Goal: Communication & Community: Answer question/provide support

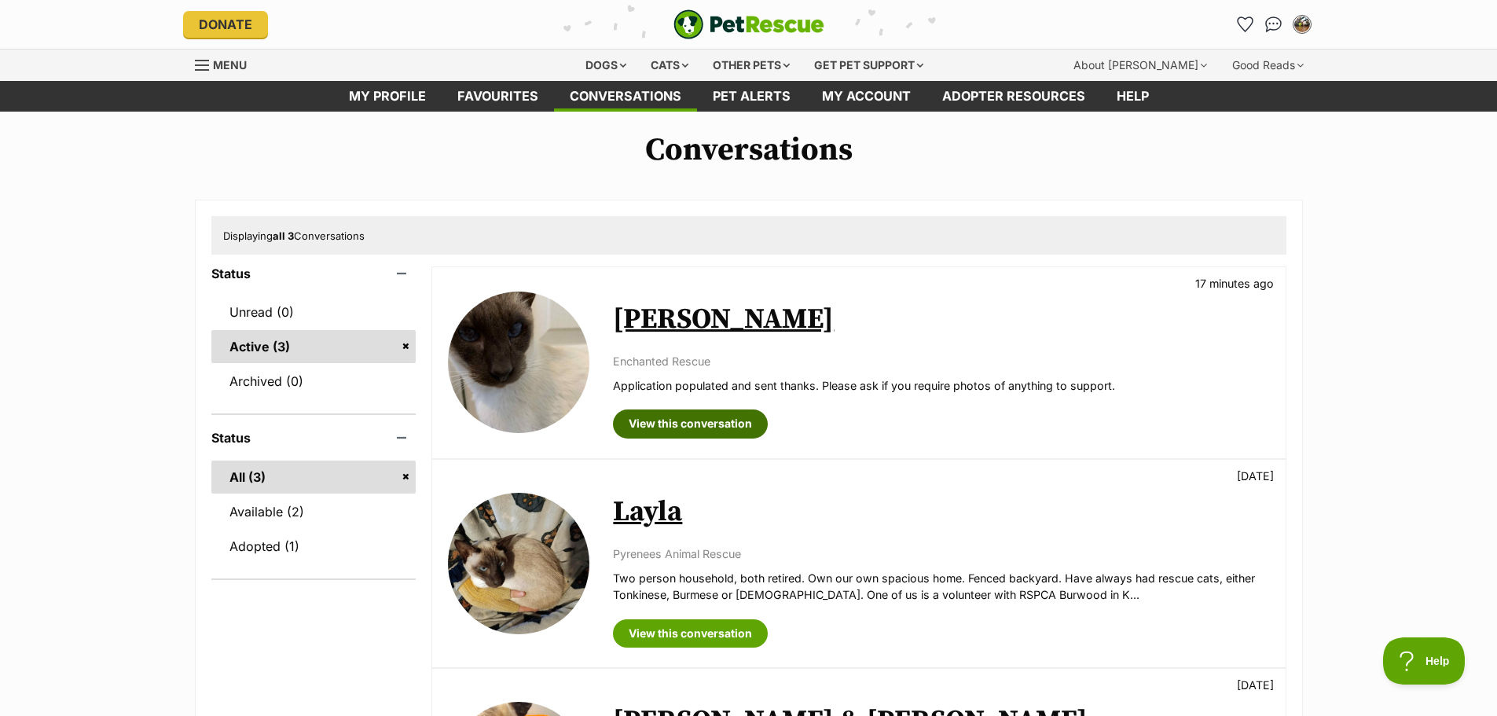
click at [670, 417] on link "View this conversation" at bounding box center [690, 424] width 155 height 28
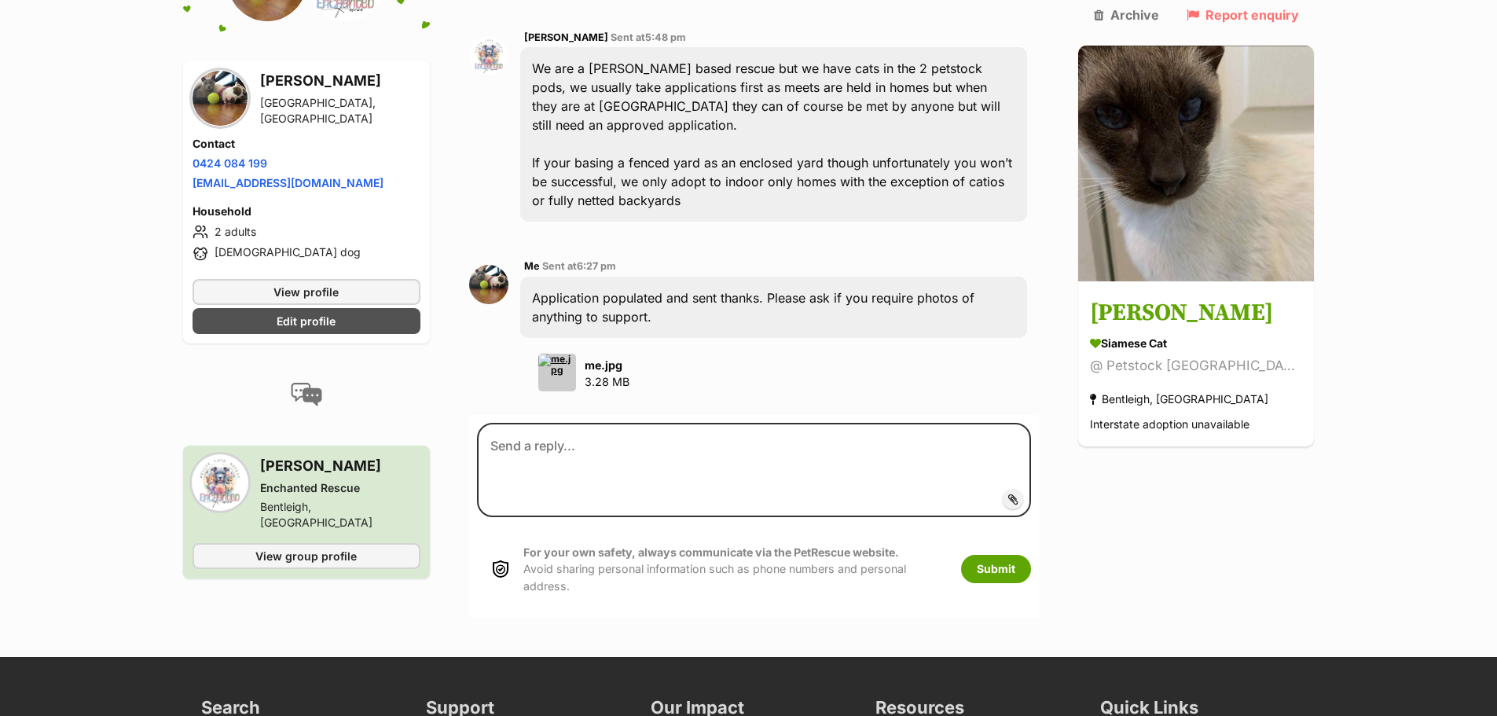
scroll to position [1494, 0]
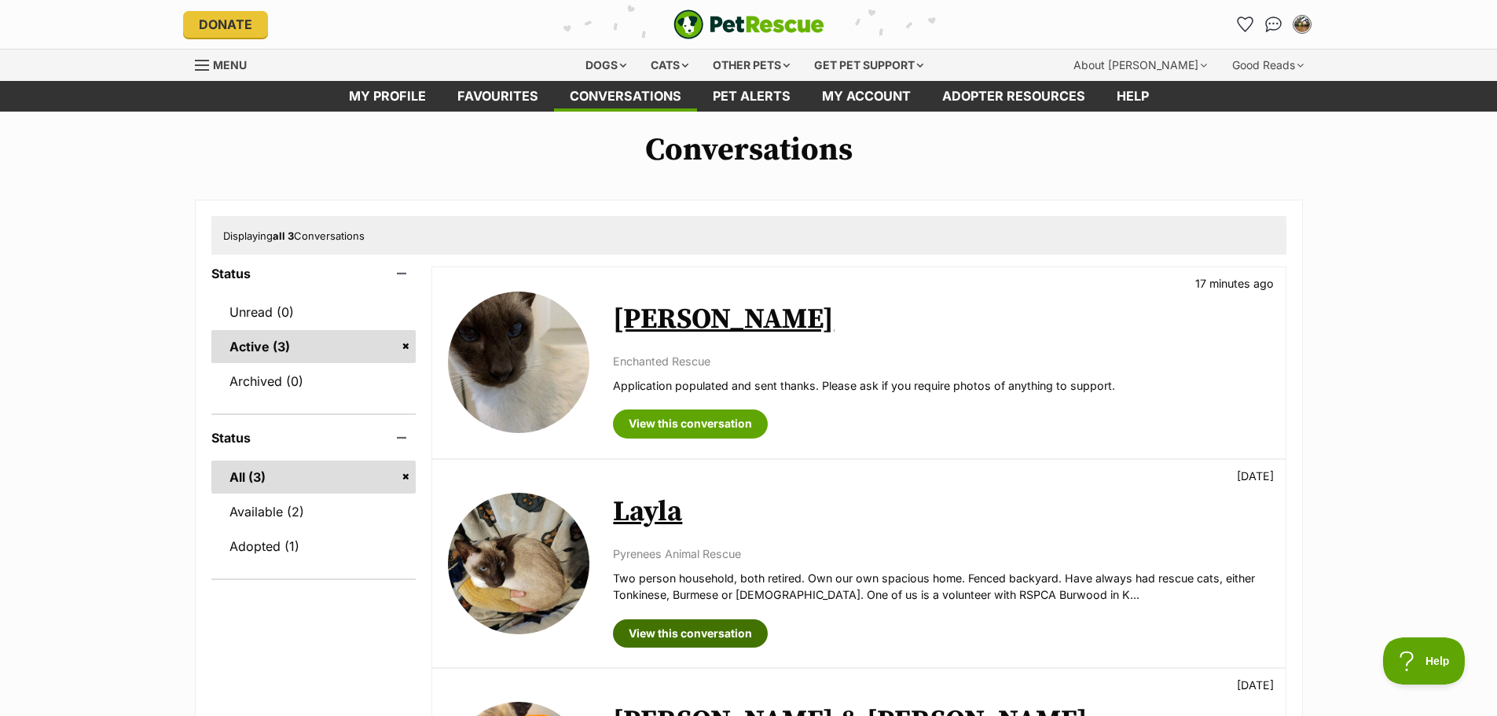
click at [684, 634] on link "View this conversation" at bounding box center [690, 633] width 155 height 28
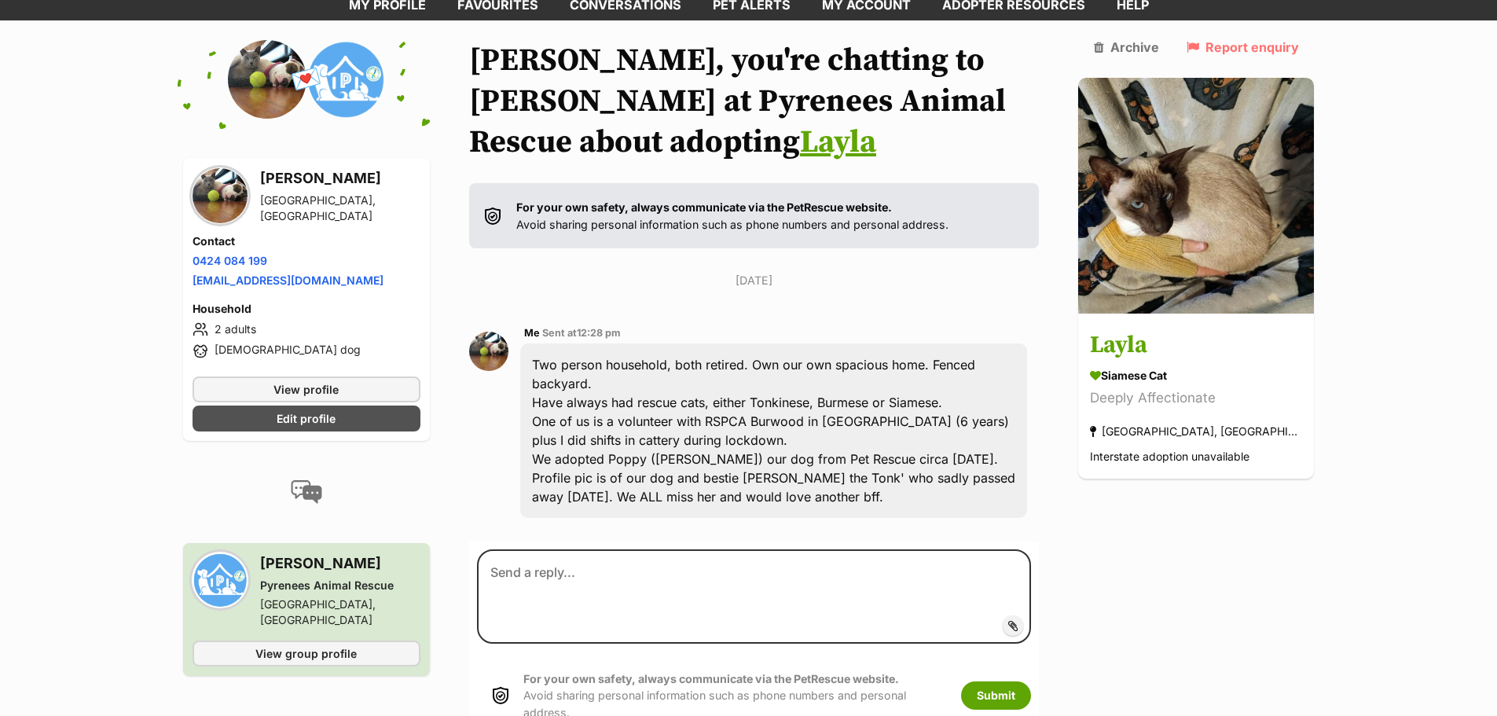
scroll to position [104, 0]
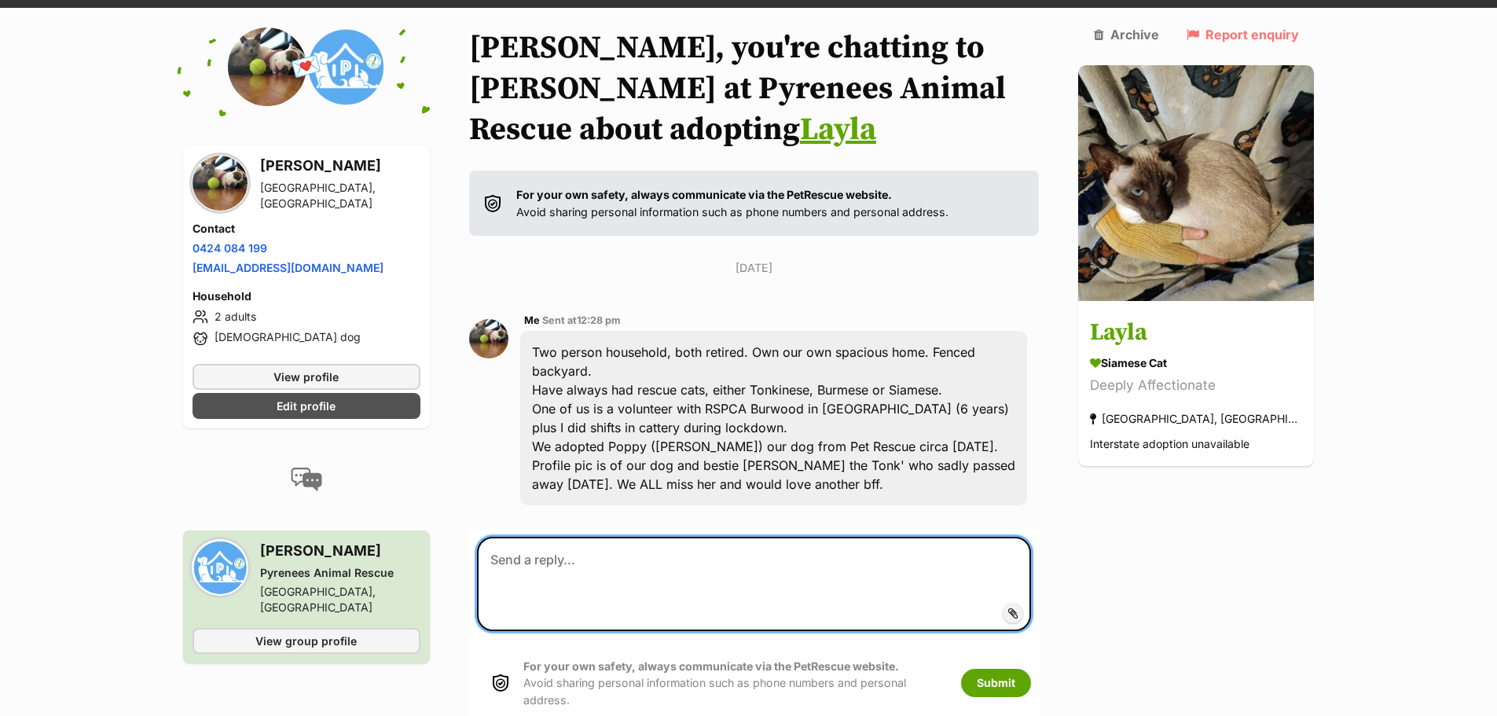
click at [575, 537] on textarea at bounding box center [754, 584] width 555 height 94
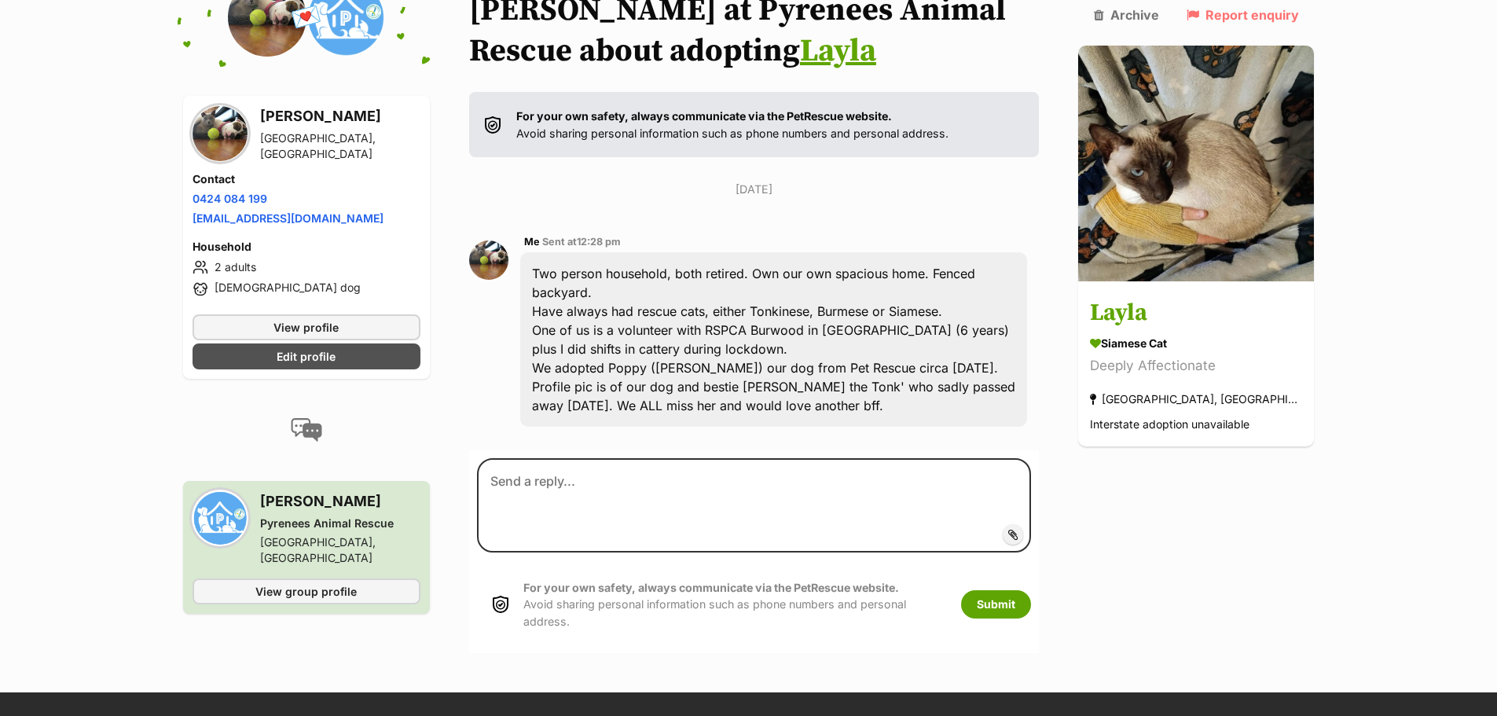
click at [301, 491] on h3 "[PERSON_NAME]" at bounding box center [340, 502] width 160 height 22
click at [300, 516] on div "Pyrenees Animal Rescue" at bounding box center [340, 524] width 160 height 16
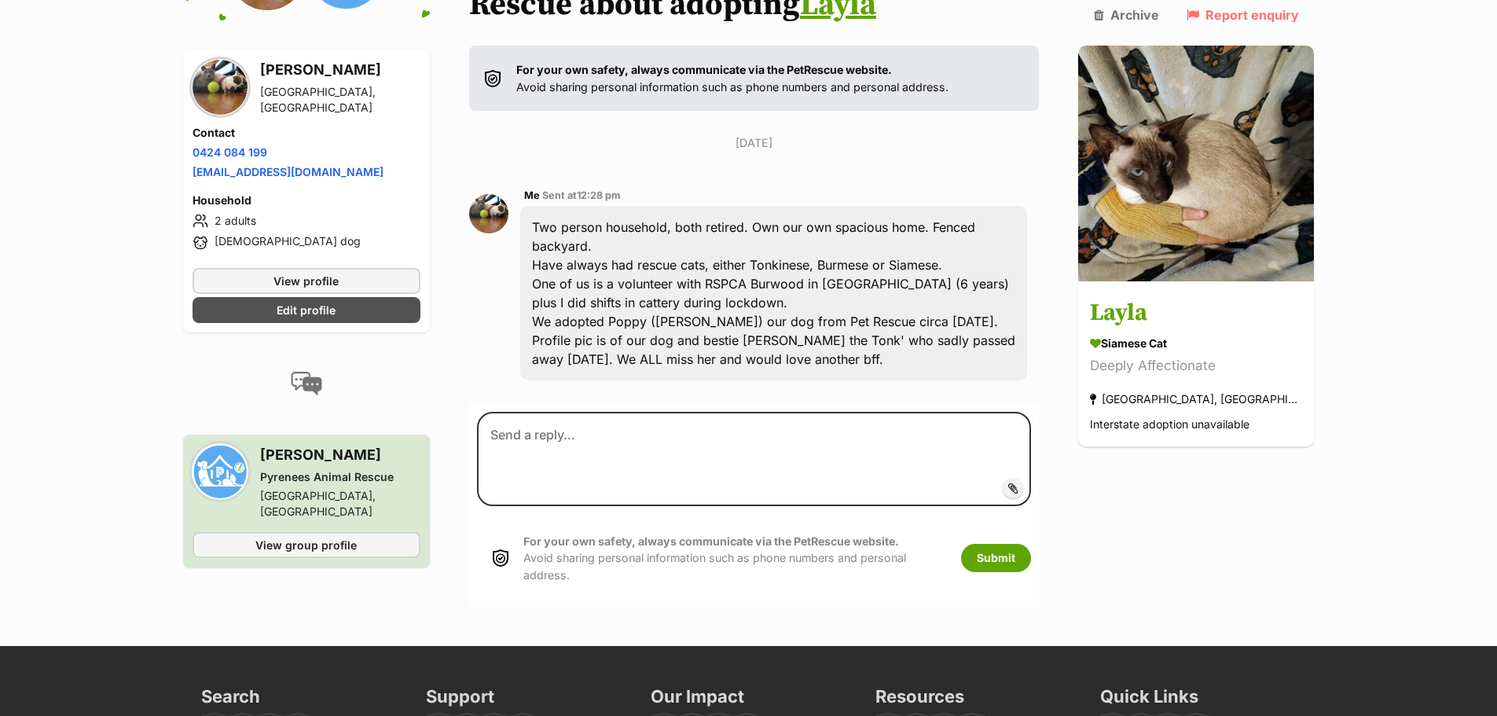
scroll to position [236, 0]
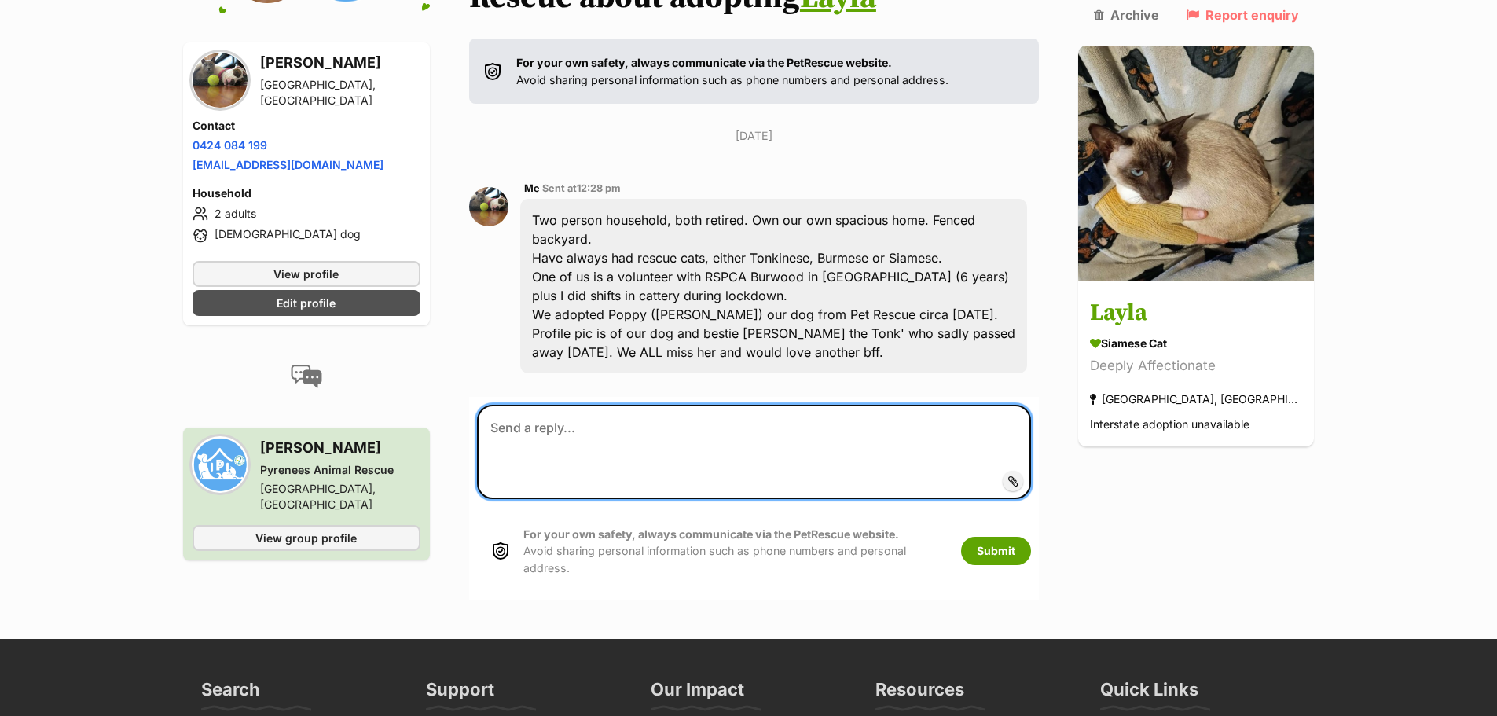
click at [538, 405] on textarea at bounding box center [754, 452] width 555 height 94
click at [560, 405] on textarea "Good morning Susan and team, is there any further information you may require f…" at bounding box center [754, 452] width 555 height 94
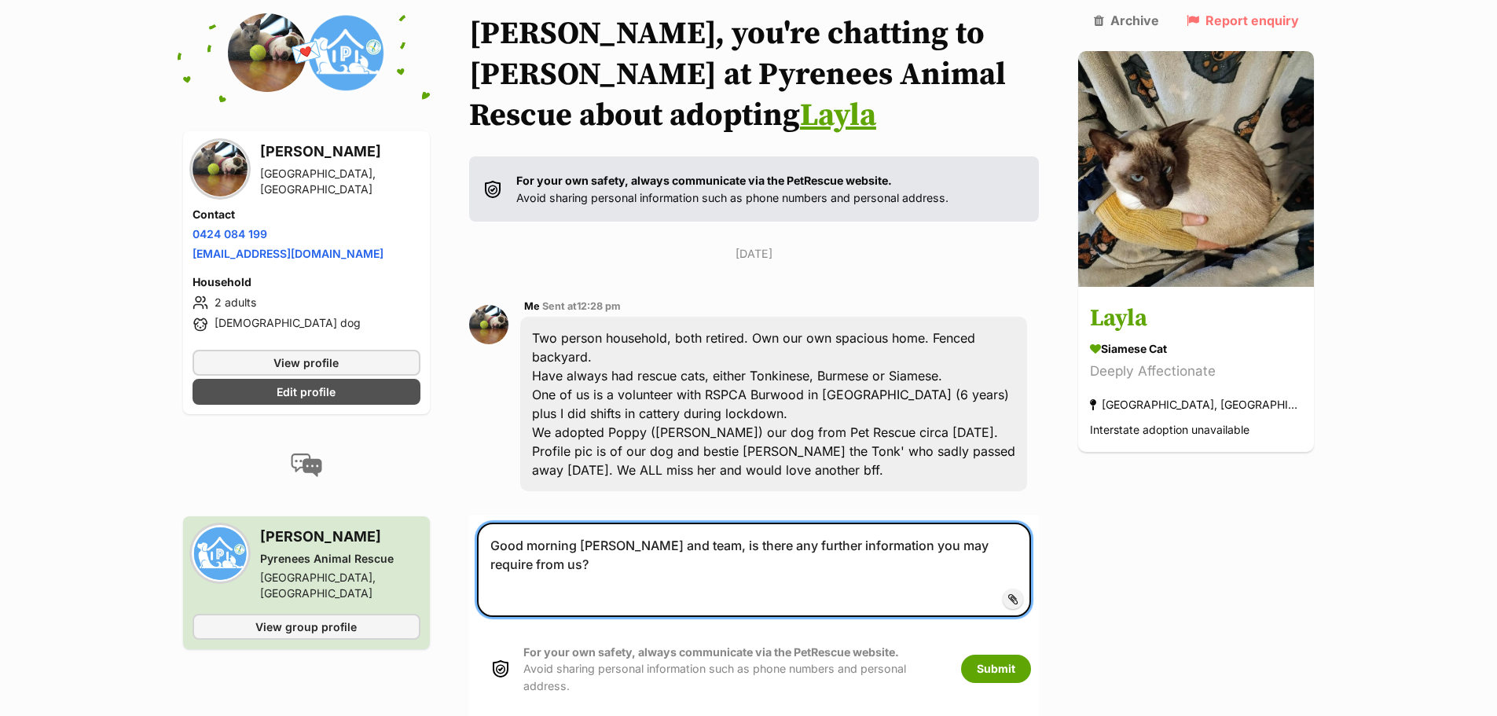
scroll to position [157, 0]
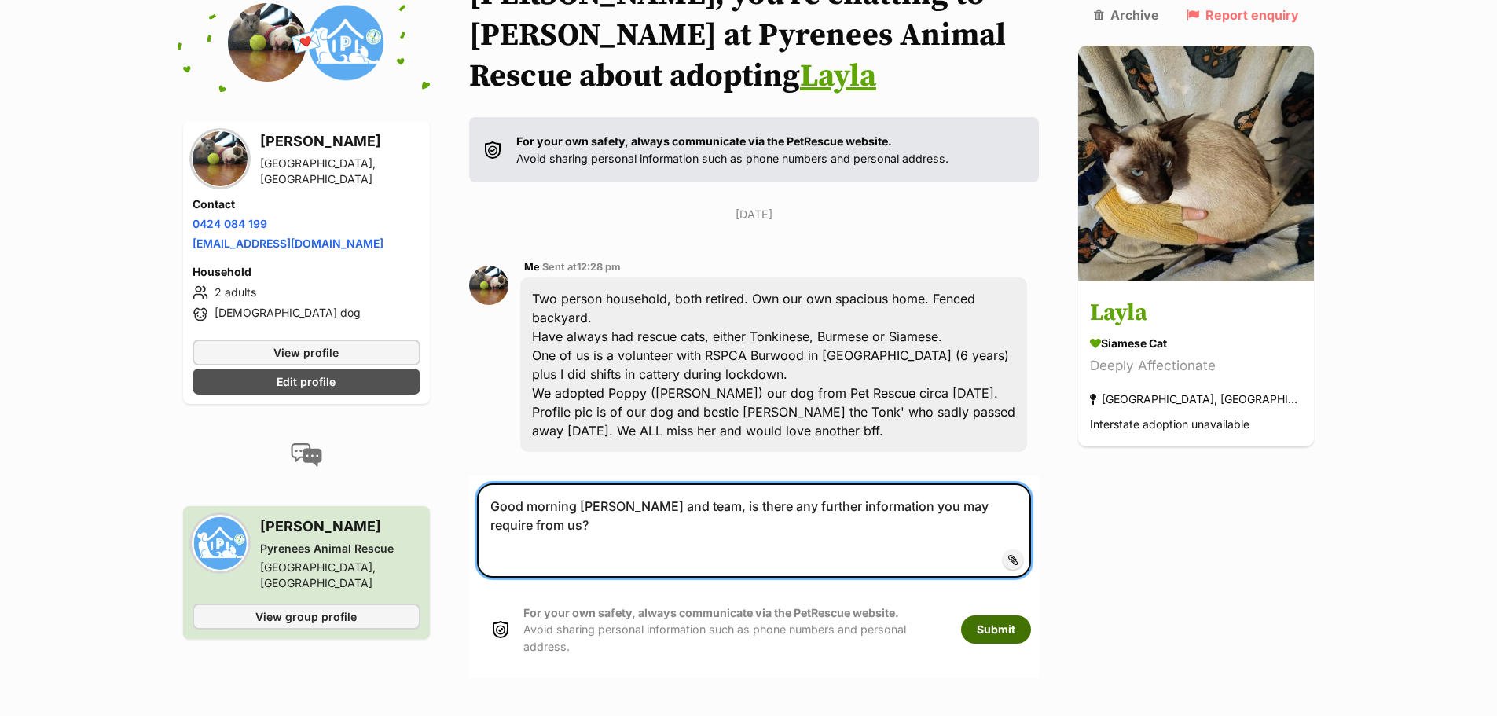
type textarea "Good morning Susan and team, is there any further information you may require f…"
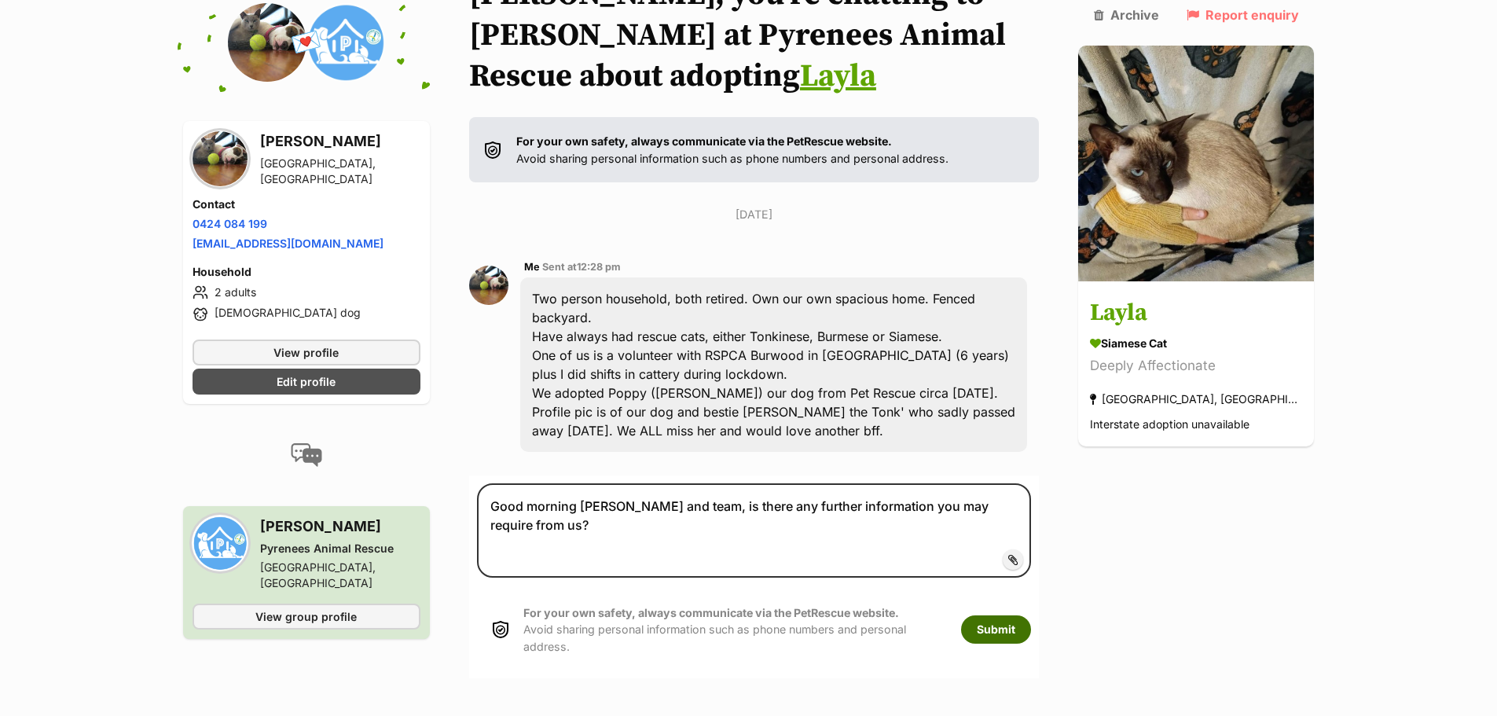
click at [1026, 615] on button "Submit" at bounding box center [996, 629] width 70 height 28
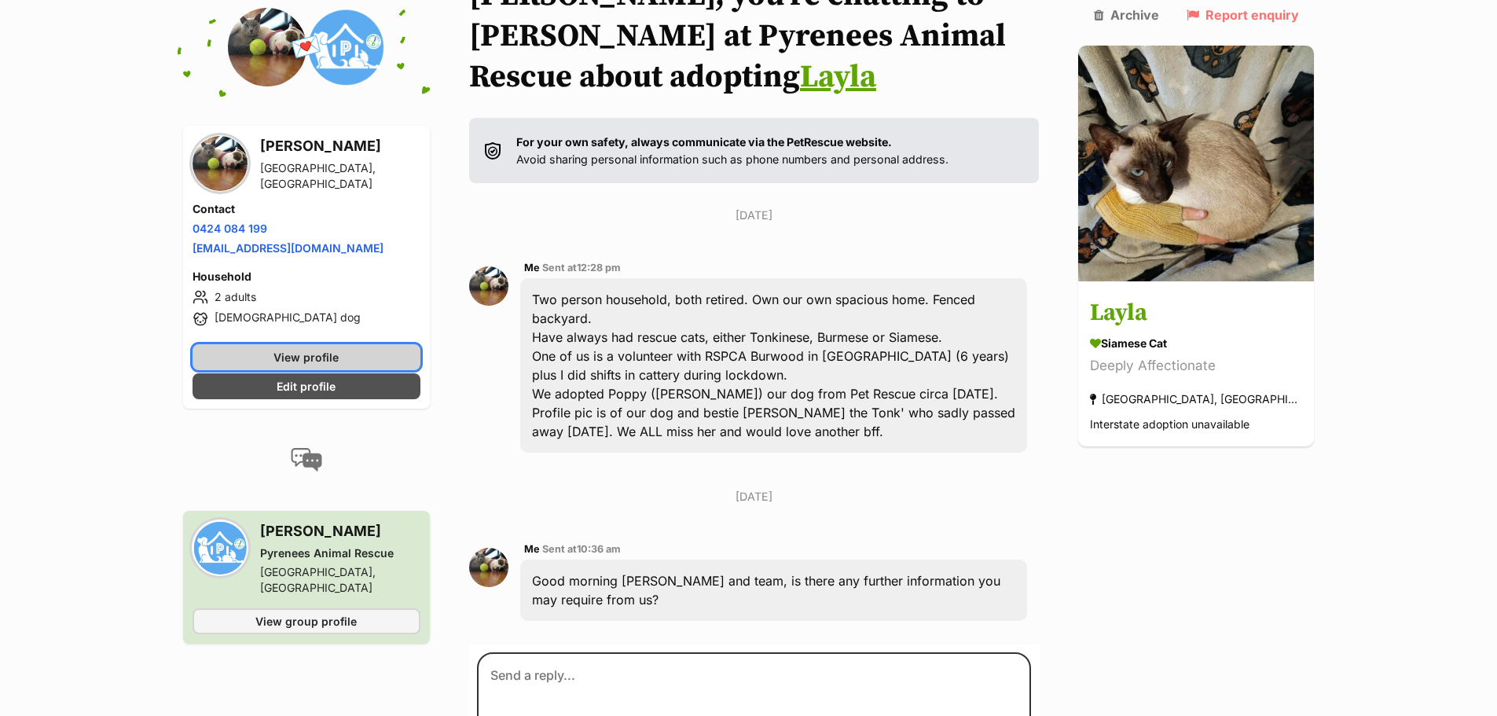
click at [292, 355] on span "View profile" at bounding box center [306, 357] width 65 height 17
